Goal: Information Seeking & Learning: Learn about a topic

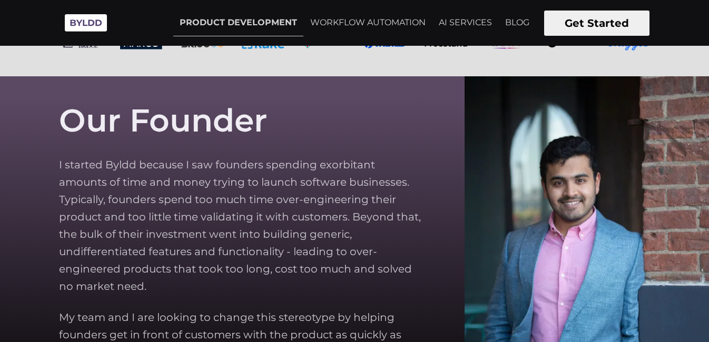
scroll to position [2744, 0]
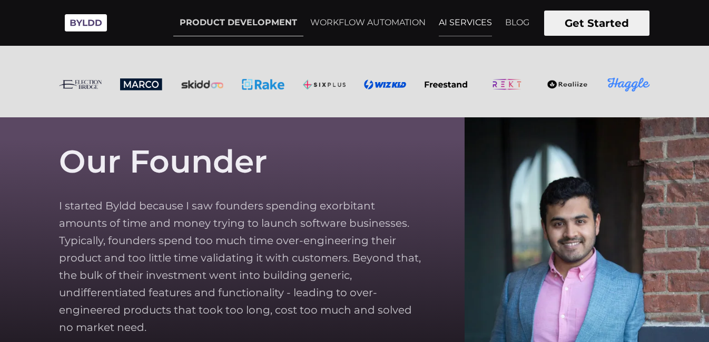
click at [466, 19] on link "AI SERVICES" at bounding box center [465, 22] width 66 height 26
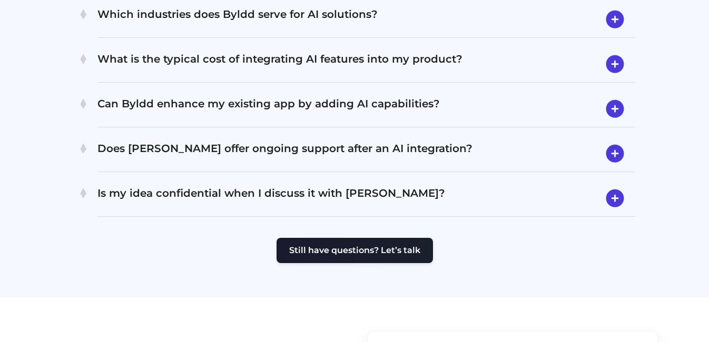
scroll to position [2303, 0]
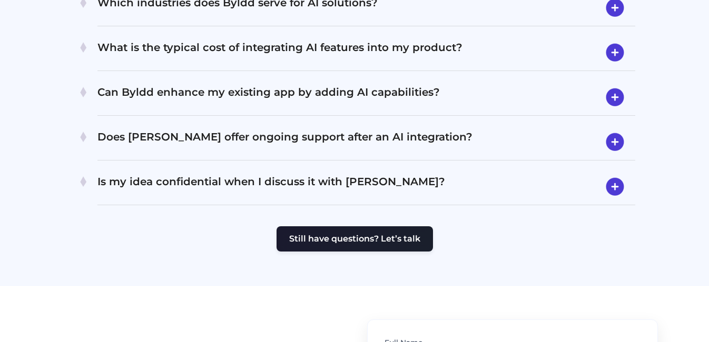
click at [555, 192] on section "Frequently Asked Questions Have questions? We’re here to help. What kind of AI …" at bounding box center [354, 24] width 709 height 522
click at [583, 173] on h4 "Is my idea confidential when I discuss it with Byldd?" at bounding box center [366, 186] width 538 height 27
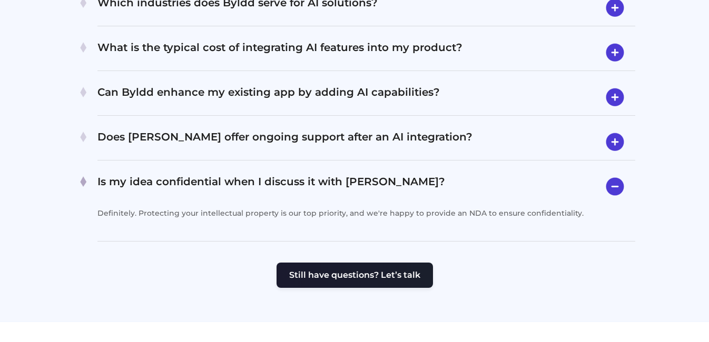
click at [583, 173] on h4 "Is my idea confidential when I discuss it with Byldd?" at bounding box center [366, 186] width 538 height 27
